Goal: Find specific page/section: Find specific page/section

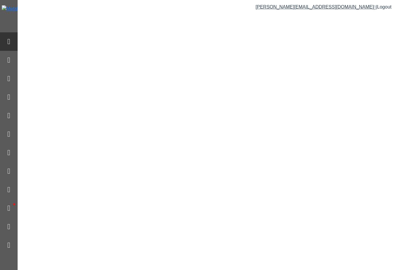
click at [366, 119] on div "jeff@md-buildings.com | Logout" at bounding box center [206, 135] width 377 height 270
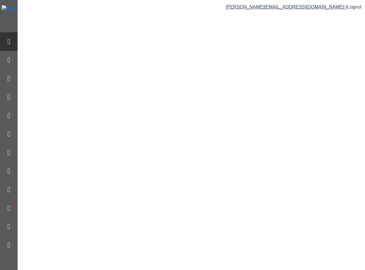
click at [150, 47] on div "jeff@md-buildings.com | Logout" at bounding box center [192, 135] width 348 height 270
click at [10, 59] on span at bounding box center [8, 60] width 3 height 8
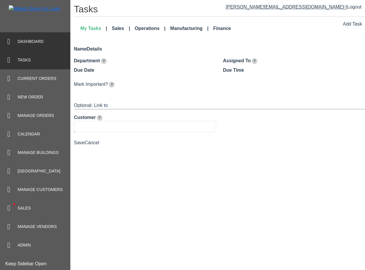
click at [13, 36] on span at bounding box center [9, 41] width 18 height 11
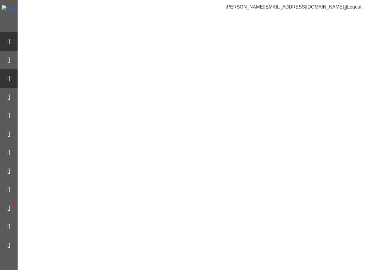
click at [36, 69] on div "Current Orders" at bounding box center [35, 78] width 70 height 18
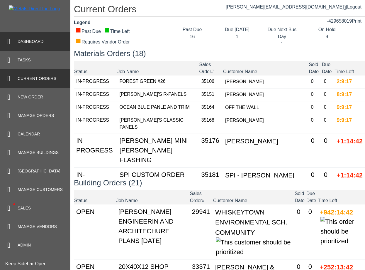
click at [9, 43] on span at bounding box center [8, 42] width 3 height 8
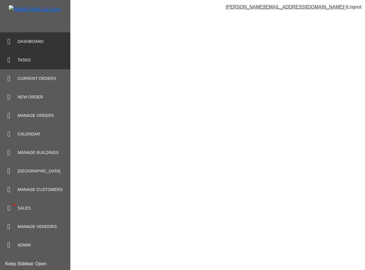
click at [23, 55] on div "Tasks" at bounding box center [35, 60] width 70 height 18
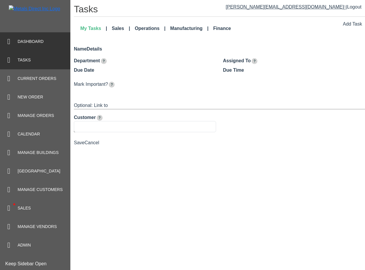
click at [15, 43] on span at bounding box center [9, 41] width 18 height 11
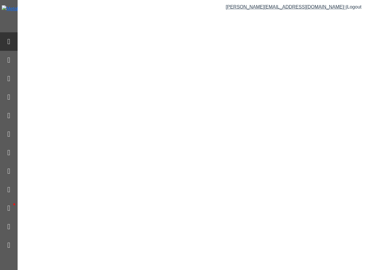
click at [278, 110] on div "[PERSON_NAME][EMAIL_ADDRESS][DOMAIN_NAME] | Logout" at bounding box center [192, 135] width 348 height 270
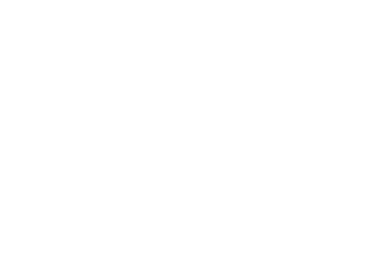
click at [122, 0] on html at bounding box center [182, 0] width 365 height 0
click at [119, 0] on html at bounding box center [182, 0] width 365 height 0
